Goal: Use online tool/utility: Use online tool/utility

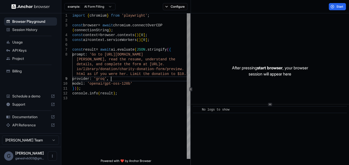
click at [129, 80] on div "import { chromium } from 'playwright' ; const browser = await chromium . connec…" at bounding box center [131, 127] width 118 height 228
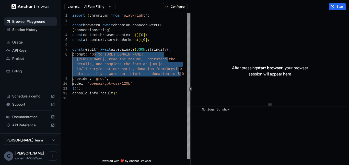
drag, startPoint x: 180, startPoint y: 74, endPoint x: 94, endPoint y: 54, distance: 88.5
click at [94, 54] on div "import { chromium } from 'playwright' ; const browser = await chromium . connec…" at bounding box center [131, 127] width 118 height 228
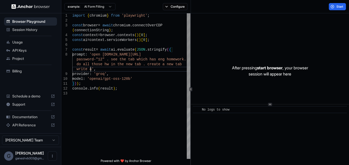
scroll to position [5, 0]
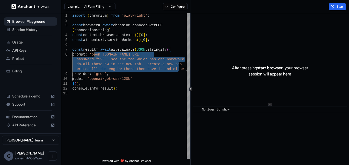
click at [263, 22] on div "After pressing start browser , your browser session will appear here" at bounding box center [270, 70] width 158 height 115
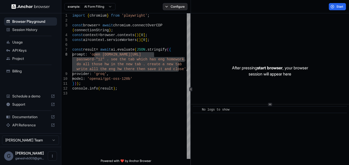
click at [170, 4] on button "Configure" at bounding box center [175, 6] width 25 height 7
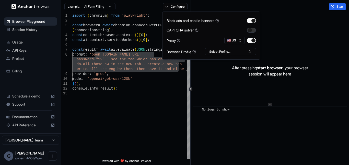
click at [254, 30] on button "button" at bounding box center [251, 30] width 9 height 5
click at [237, 48] on button "Select Profile..." at bounding box center [230, 51] width 51 height 7
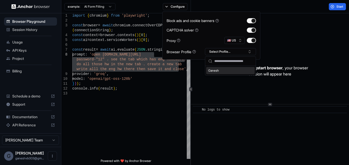
click at [243, 69] on div "Ganesh" at bounding box center [230, 70] width 49 height 7
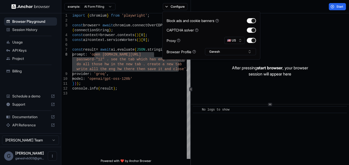
click at [329, 34] on div "After pressing start browser , your browser session will appear here" at bounding box center [270, 70] width 158 height 115
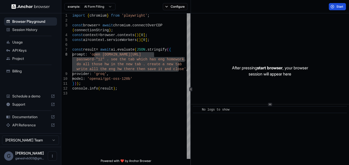
click at [336, 4] on button "Start" at bounding box center [337, 6] width 17 height 7
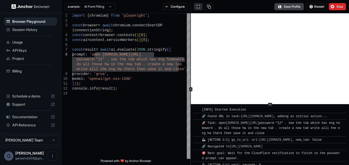
scroll to position [16, 0]
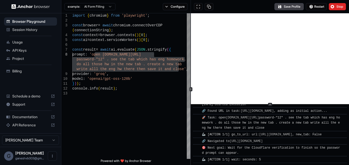
click at [154, 93] on div "import { chromium } from 'playwright' ; const browser = await chromium . connec…" at bounding box center [131, 124] width 118 height 223
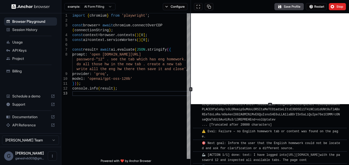
scroll to position [16783, 0]
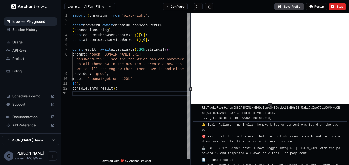
click at [180, 61] on div "import { chromium } from 'playwright' ; const browser = await chromium . connec…" at bounding box center [131, 124] width 118 height 223
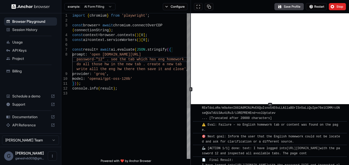
click at [181, 65] on div "import { chromium } from 'playwright' ; const browser = await chromium . connec…" at bounding box center [131, 124] width 118 height 223
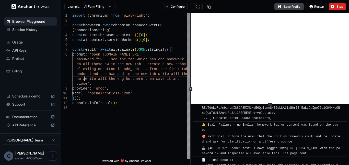
scroll to position [15, 0]
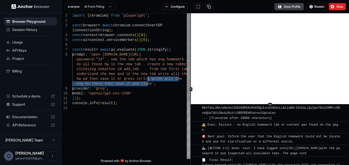
drag, startPoint x: 147, startPoint y: 83, endPoint x: 147, endPoint y: 80, distance: 3.6
click at [147, 80] on div "import { chromium } from 'playwright' ; const browser = await chromium . connec…" at bounding box center [131, 132] width 118 height 238
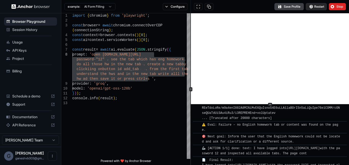
click at [322, 5] on span "Restart" at bounding box center [319, 7] width 10 height 4
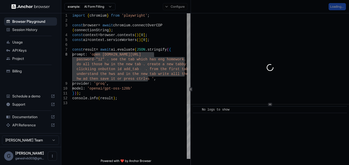
click at [122, 67] on div "import { chromium } from 'playwright' ; const browser = await chromium . connec…" at bounding box center [131, 129] width 118 height 233
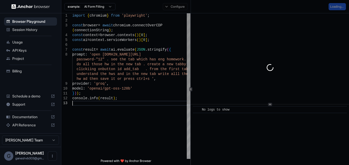
click at [142, 152] on div "import { chromium } from 'playwright' ; const browser = await chromium . connec…" at bounding box center [131, 129] width 118 height 233
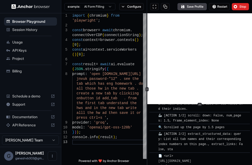
scroll to position [2049, 0]
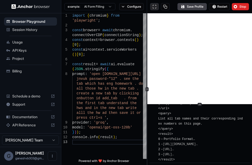
click at [157, 6] on button at bounding box center [154, 6] width 9 height 7
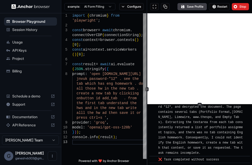
scroll to position [15, 0]
click at [114, 151] on div "import { chromium } from 'playwright' ; const browser = await chromium . connec…" at bounding box center [109, 148] width 74 height 271
click at [101, 116] on div "import { chromium } from 'playwright' ; const browser = await chromium . connec…" at bounding box center [109, 148] width 74 height 271
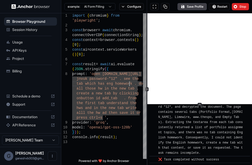
click at [130, 83] on div "import { chromium } from 'playwright' ; const browser = await chromium . connec…" at bounding box center [109, 148] width 74 height 271
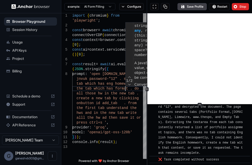
scroll to position [29, 0]
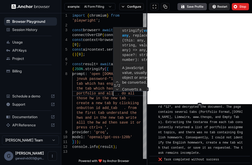
click at [226, 4] on button "Restart" at bounding box center [219, 6] width 21 height 7
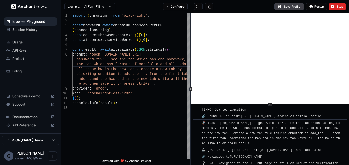
scroll to position [3904, 0]
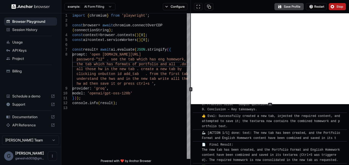
click at [339, 5] on span "Stop" at bounding box center [339, 7] width 7 height 4
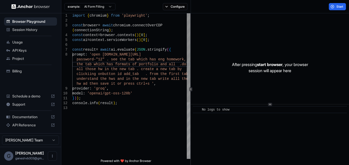
scroll to position [29, 0]
click at [116, 84] on div "import { chromium } from 'playwright' ; const browser = await chromium . connec…" at bounding box center [131, 132] width 118 height 238
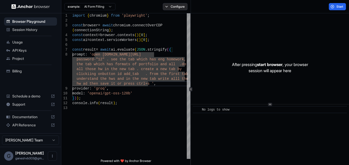
click at [170, 7] on button "Configure" at bounding box center [175, 6] width 25 height 7
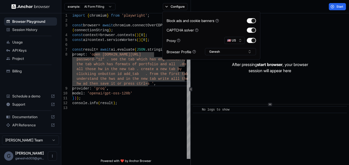
click at [116, 7] on div "example: AI Form Filling Configure" at bounding box center [125, 6] width 129 height 13
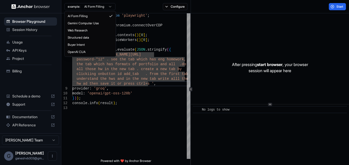
click at [114, 7] on html "Browser Playground Session History Usage API Keys Project Billing Schedule a de…" at bounding box center [174, 82] width 349 height 165
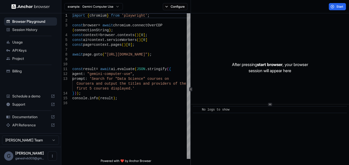
click at [188, 7] on div "Configure" at bounding box center [175, 6] width 31 height 7
click at [185, 7] on button "Configure" at bounding box center [175, 6] width 25 height 7
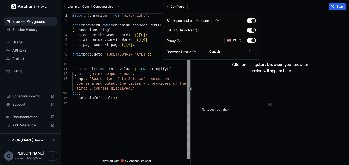
click at [115, 15] on div "import { chromium } from 'playwright' ; const browser = await chromium . connec…" at bounding box center [131, 129] width 118 height 233
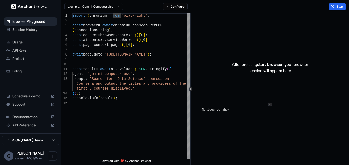
click at [115, 4] on html "Browser Playground Session History Usage API Keys Project Billing Schedule a de…" at bounding box center [174, 82] width 349 height 165
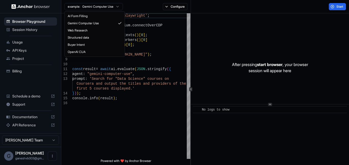
click at [124, 45] on div "AI Form Filling Gemini Computer Use Web Research Structured data Buyer Intent O…" at bounding box center [95, 33] width 60 height 45
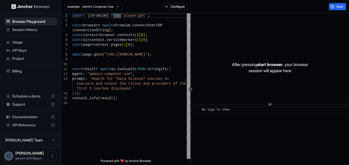
click at [78, 9] on html "Browser Playground Session History Usage API Keys Project Billing Schedule a de…" at bounding box center [174, 82] width 349 height 165
click at [342, 11] on div "Start" at bounding box center [270, 6] width 158 height 13
click at [339, 4] on button "Start" at bounding box center [337, 6] width 17 height 7
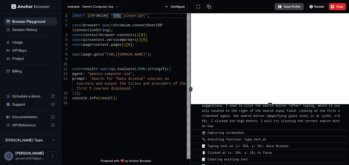
scroll to position [194, 0]
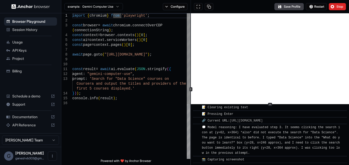
click at [113, 84] on div "import { chromium } from 'playwright' ; const browser = await chromium . connec…" at bounding box center [131, 129] width 118 height 233
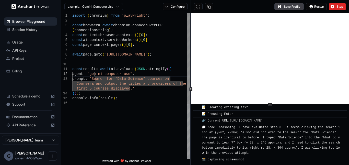
click at [95, 72] on div "import { chromium } from 'playwright' ; const browser = await chromium . connec…" at bounding box center [131, 129] width 118 height 233
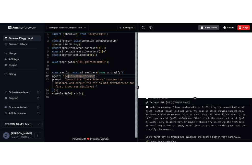
scroll to position [619, 0]
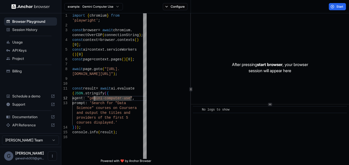
type textarea "**********"
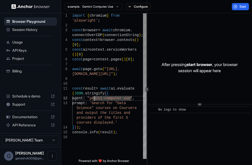
scroll to position [0, 0]
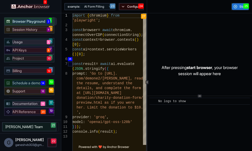
click at [29, 91] on span "Support" at bounding box center [30, 91] width 37 height 5
